Goal: Task Accomplishment & Management: Manage account settings

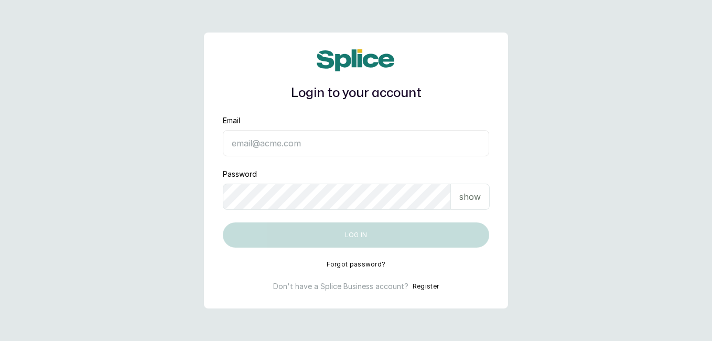
click at [308, 141] on input "Email" at bounding box center [356, 143] width 266 height 26
type input "[EMAIL_ADDRESS][DOMAIN_NAME]"
click at [473, 199] on p "show" at bounding box center [469, 196] width 21 height 13
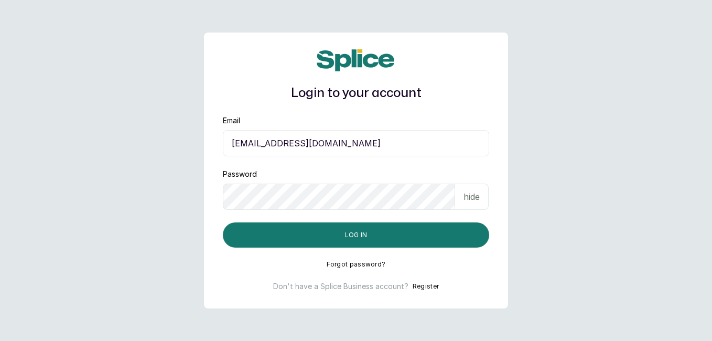
click at [472, 198] on p "hide" at bounding box center [471, 196] width 16 height 13
click at [369, 234] on button "Log in" at bounding box center [356, 234] width 266 height 25
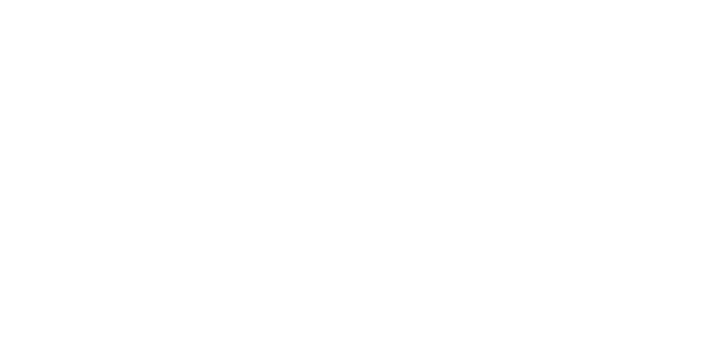
drag, startPoint x: 510, startPoint y: 149, endPoint x: 480, endPoint y: 121, distance: 40.8
click at [480, 0] on html at bounding box center [356, 0] width 712 height 0
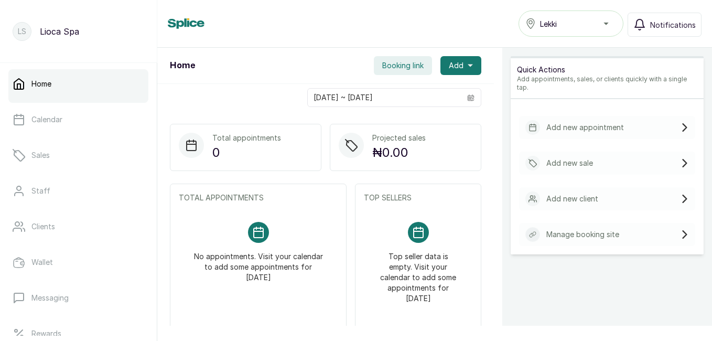
click at [337, 12] on div "Home Lekki Notifications" at bounding box center [435, 23] width 534 height 26
click at [608, 22] on div "Lekki" at bounding box center [570, 23] width 91 height 13
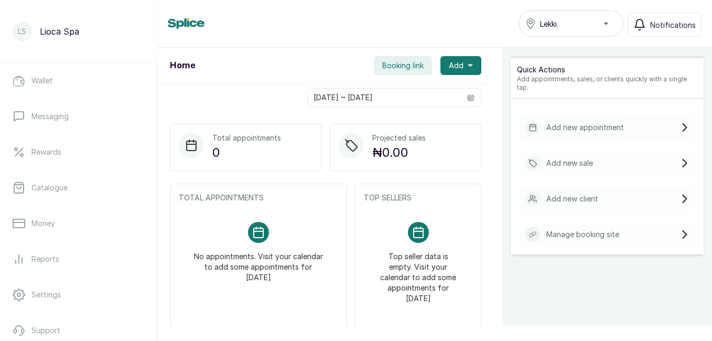
scroll to position [233, 0]
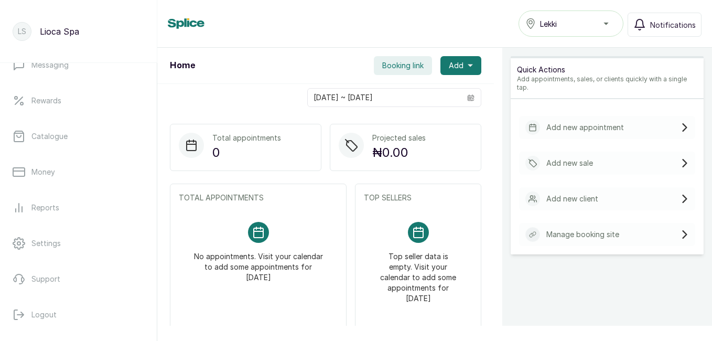
click at [53, 246] on p "Settings" at bounding box center [45, 243] width 29 height 10
